Goal: Task Accomplishment & Management: Complete application form

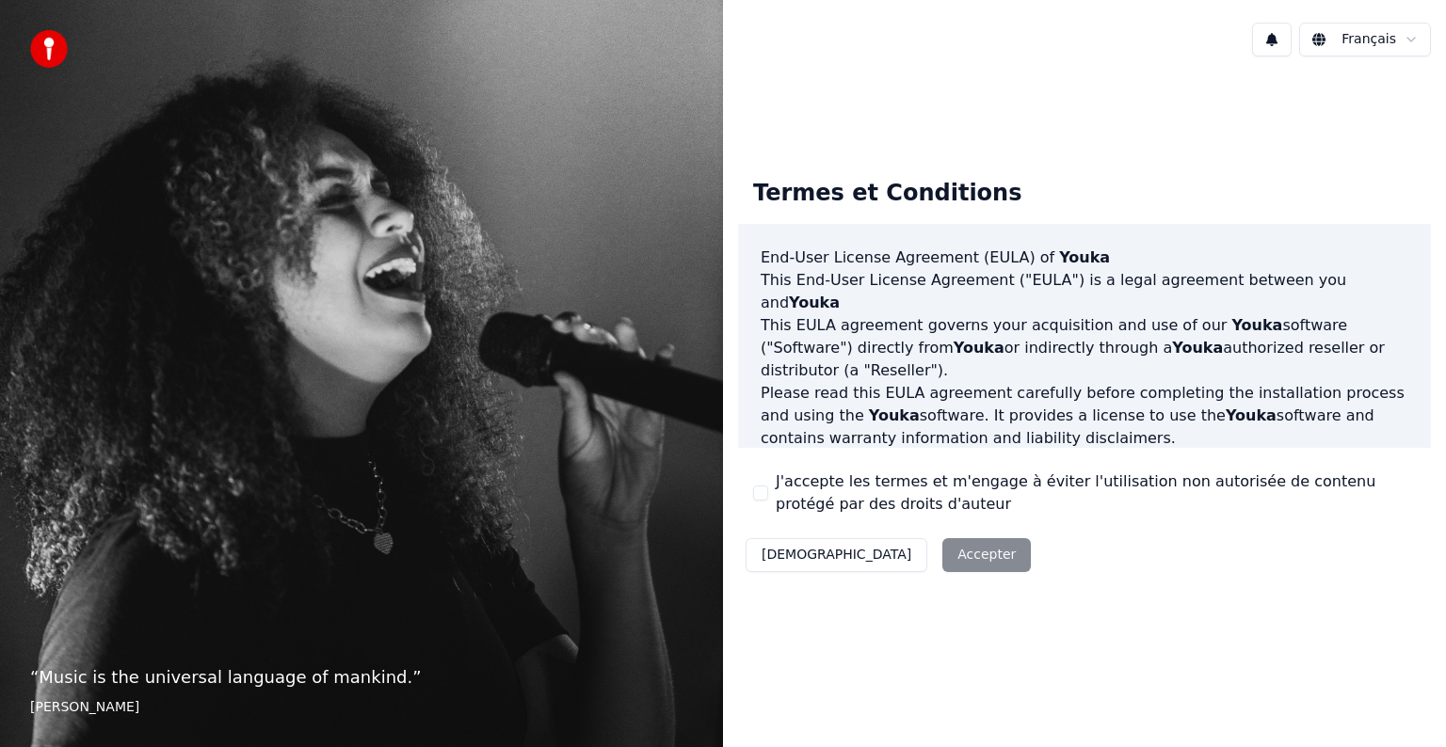
click at [761, 493] on button "J'accepte les termes et m'engage à éviter l'utilisation non autorisée de conten…" at bounding box center [760, 493] width 15 height 15
click at [942, 554] on button "Accepter" at bounding box center [986, 555] width 88 height 34
